Goal: Transaction & Acquisition: Subscribe to service/newsletter

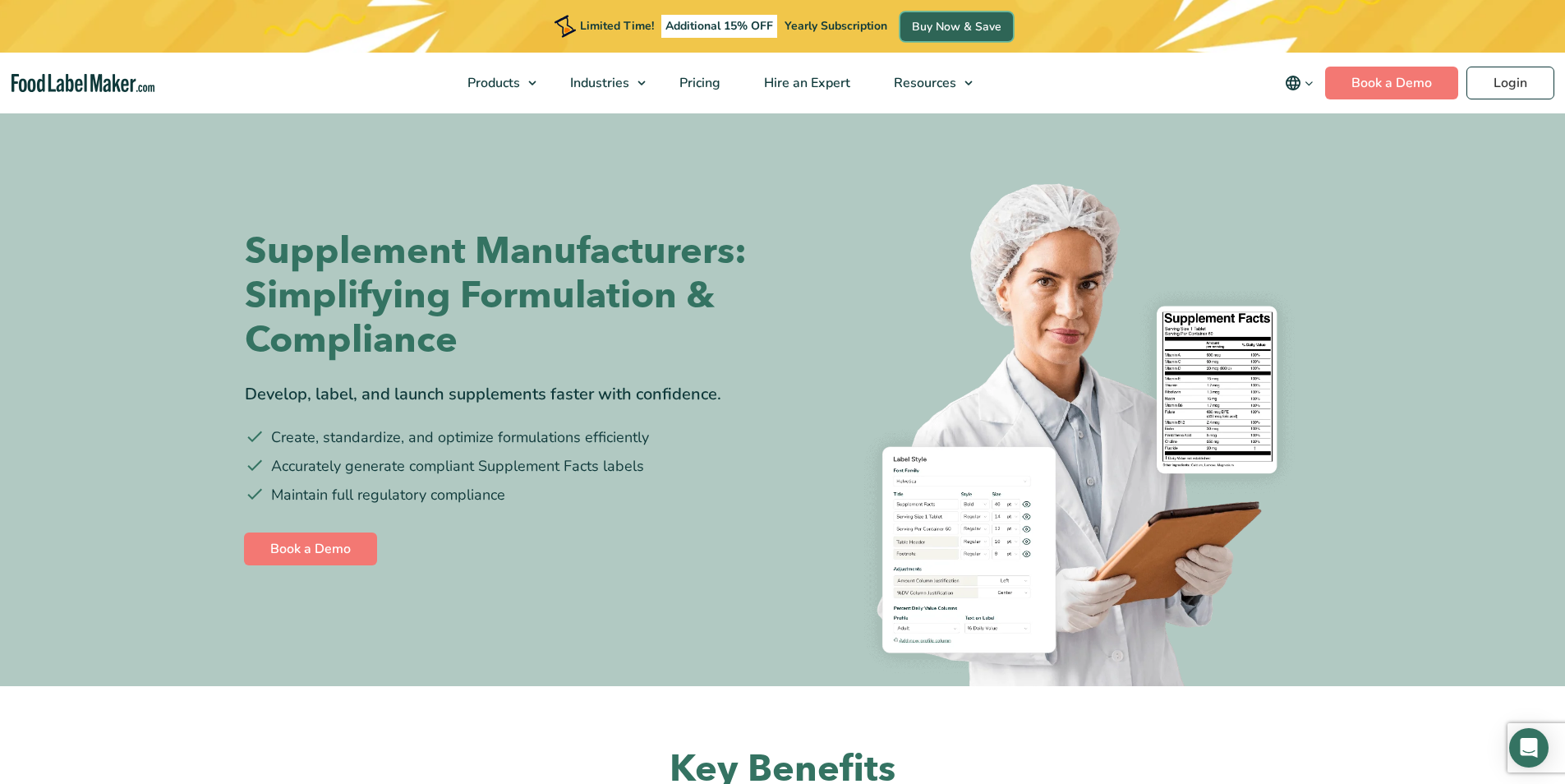
click at [977, 20] on link "Buy Now & Save" at bounding box center [957, 26] width 113 height 29
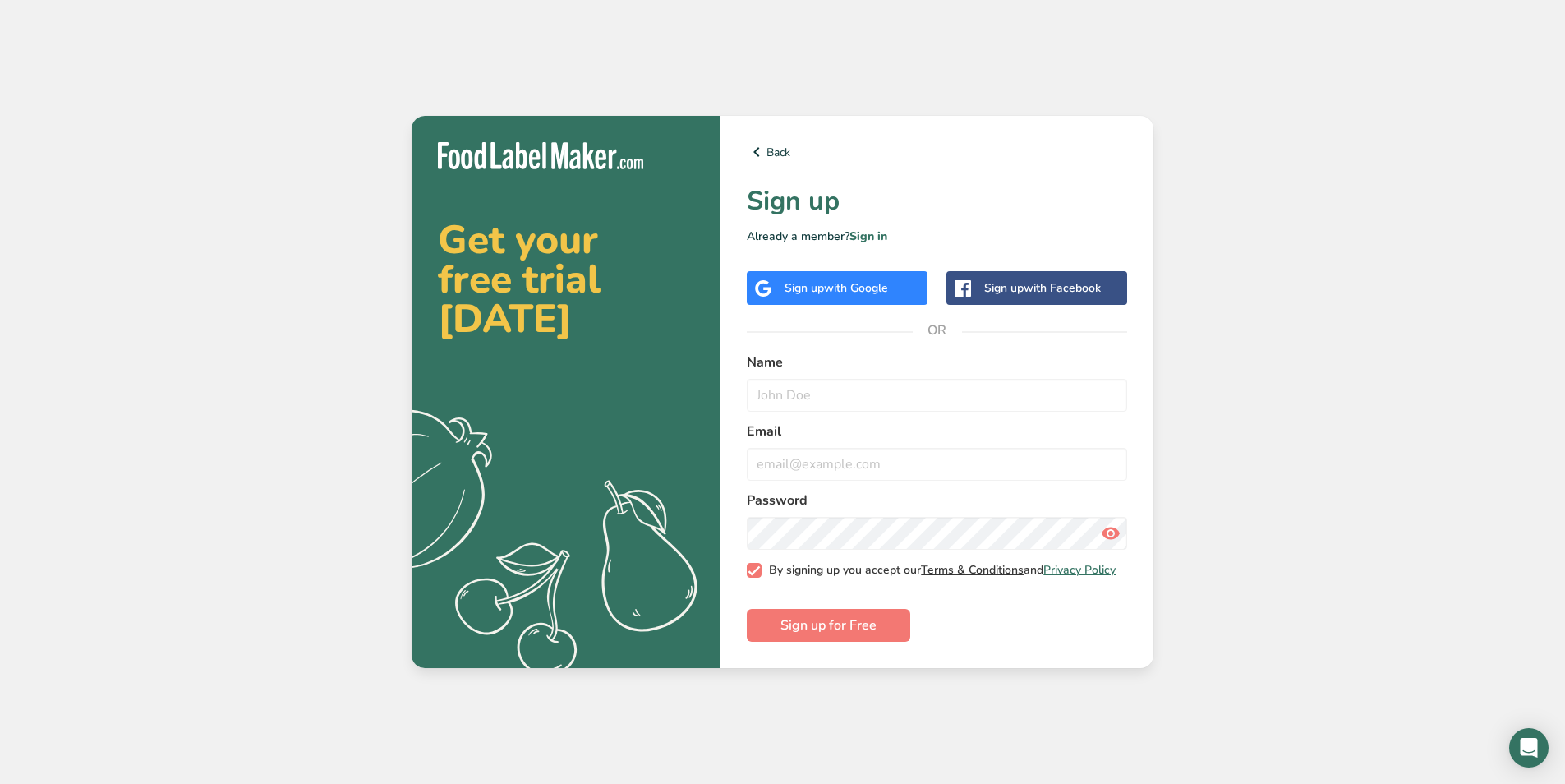
click at [941, 570] on link "Terms & Conditions" at bounding box center [972, 570] width 103 height 15
